Goal: Find specific page/section: Find specific page/section

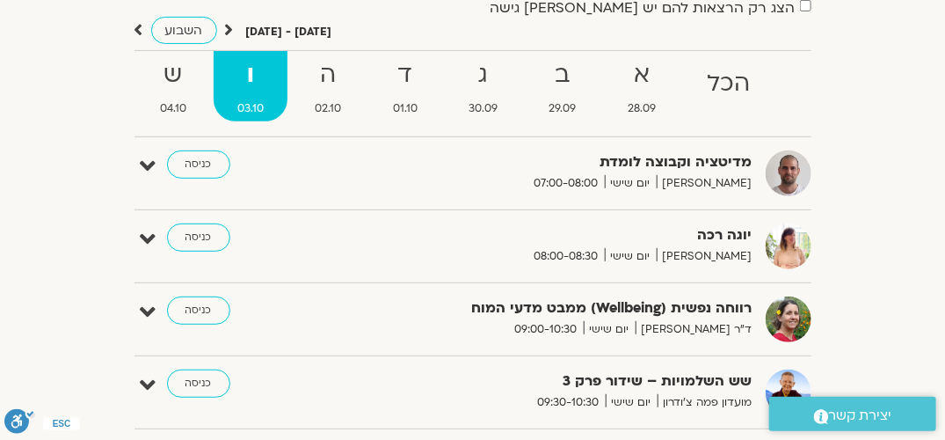
scroll to position [139, 0]
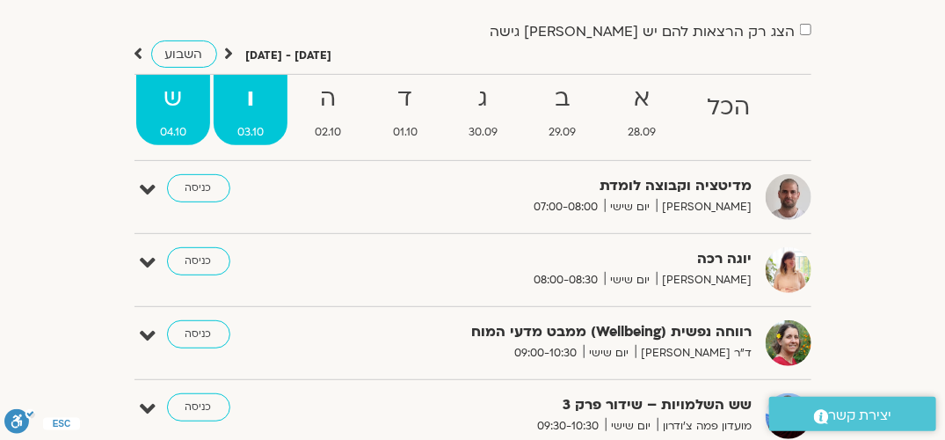
click at [176, 103] on strong "ש" at bounding box center [173, 99] width 74 height 40
